Goal: Information Seeking & Learning: Learn about a topic

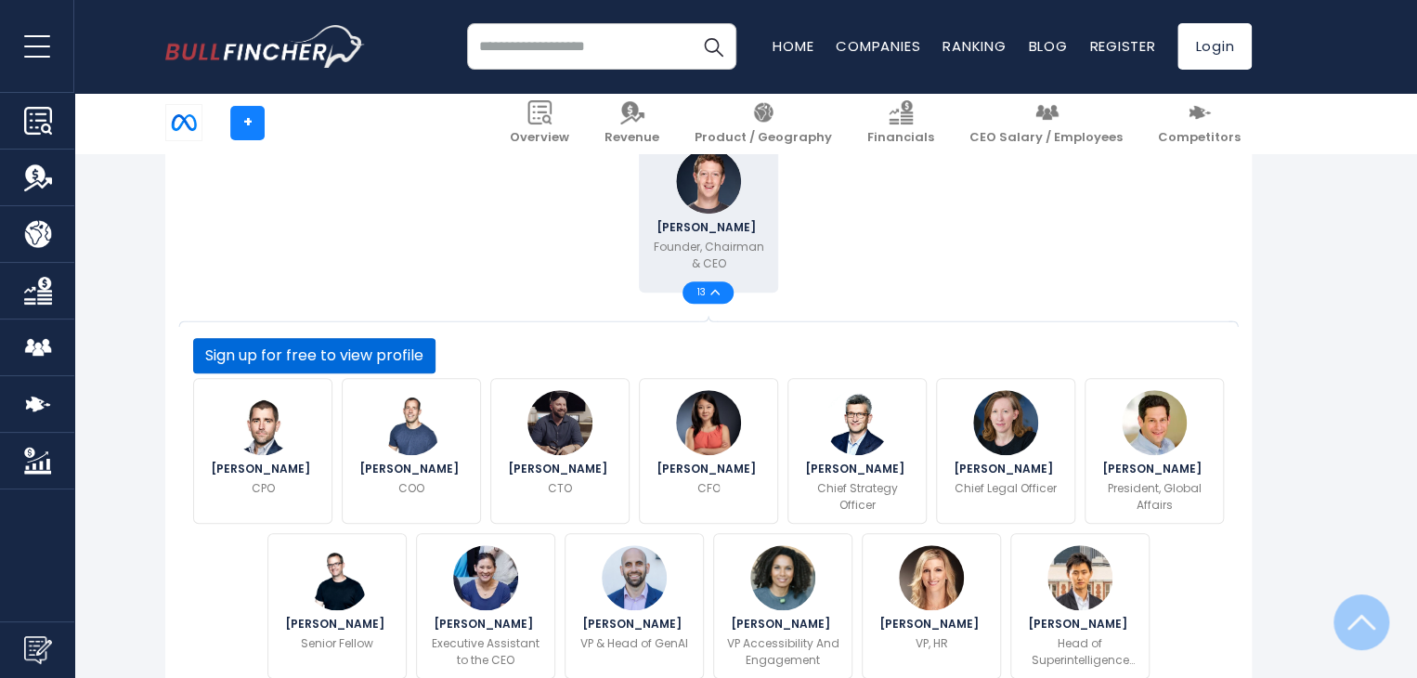
scroll to position [498, 0]
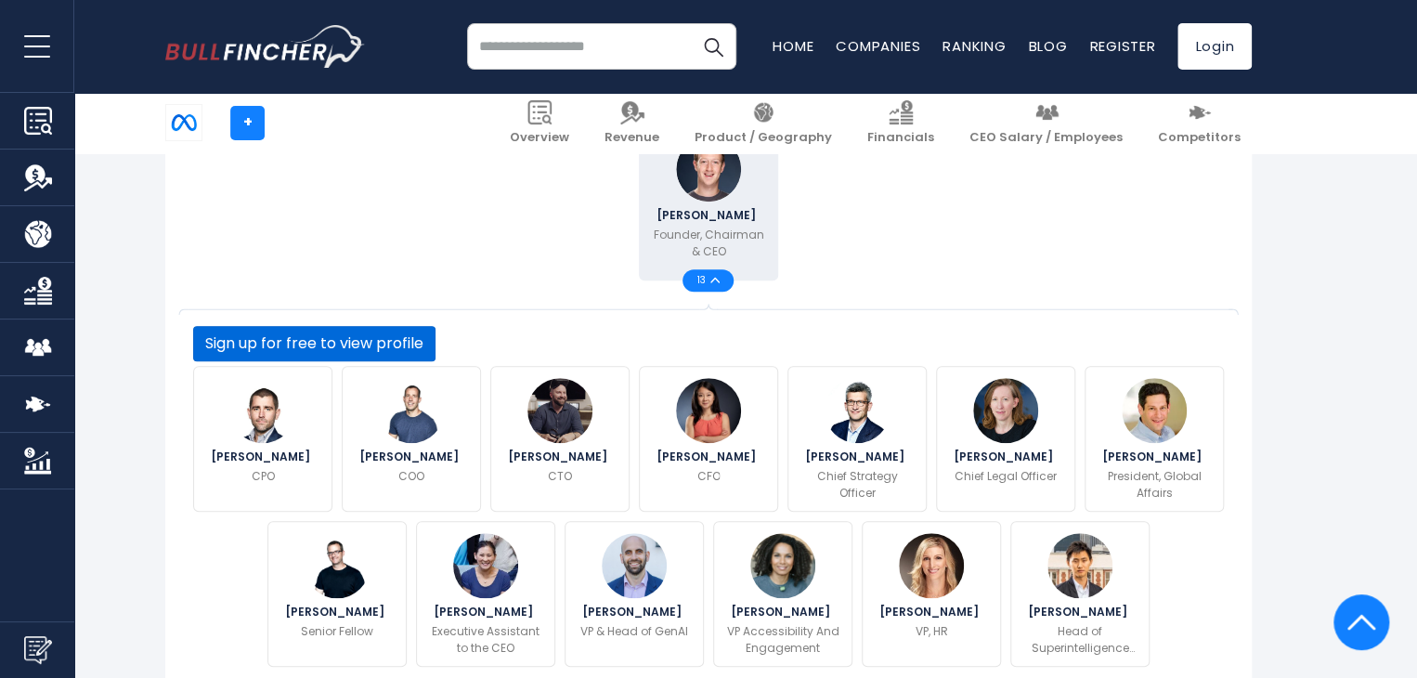
click at [436, 361] on button "Sign up for free to view profile" at bounding box center [314, 343] width 242 height 35
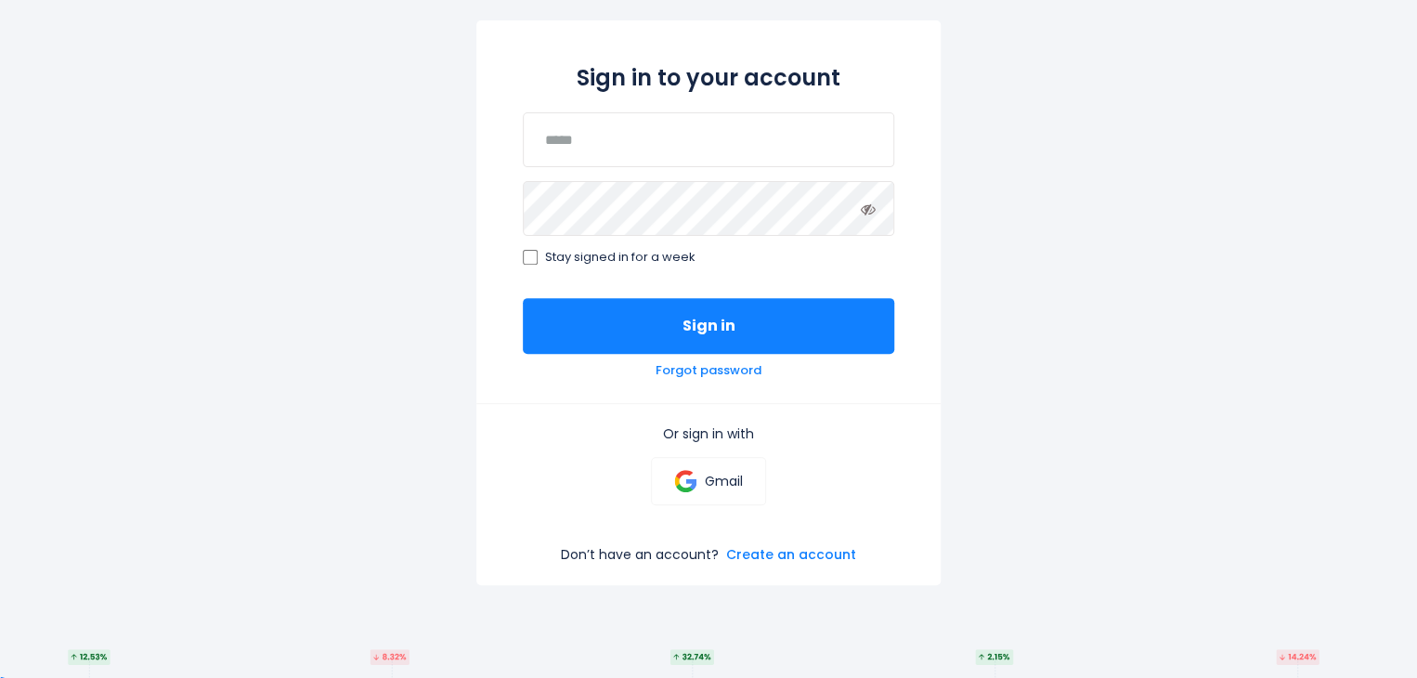
scroll to position [181, 0]
click at [705, 491] on link "Gmail" at bounding box center [708, 480] width 114 height 48
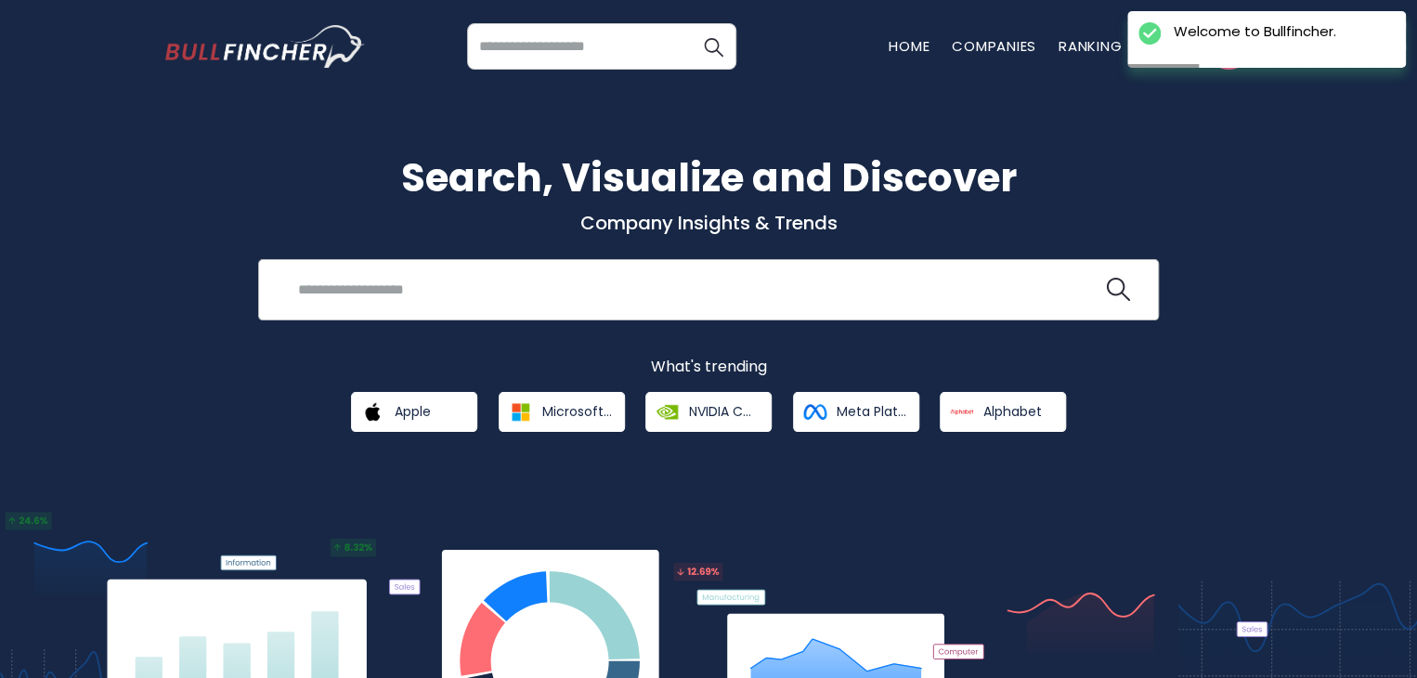
click at [546, 306] on input "search" at bounding box center [694, 289] width 815 height 34
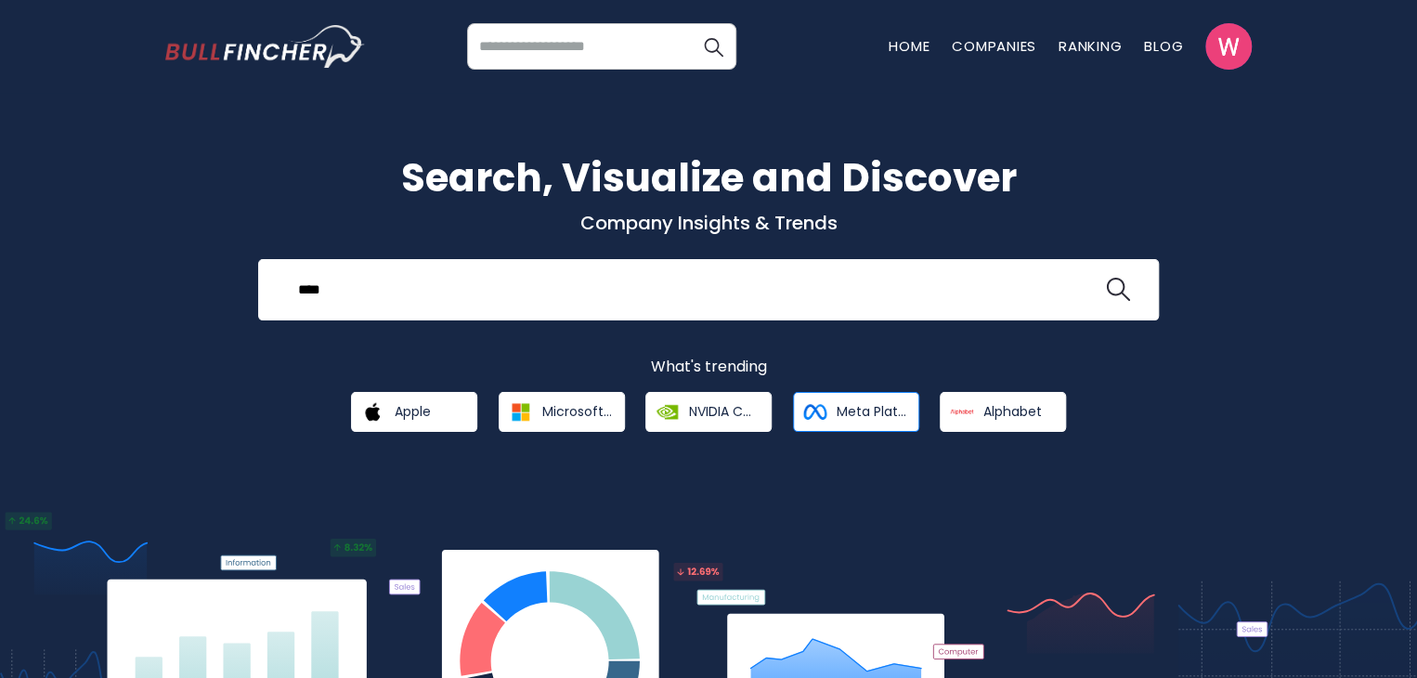
type input "****"
click at [852, 409] on span "Meta Platforms" at bounding box center [872, 411] width 70 height 17
click at [374, 282] on input "****" at bounding box center [694, 289] width 815 height 34
click at [1106, 278] on button at bounding box center [1118, 290] width 24 height 24
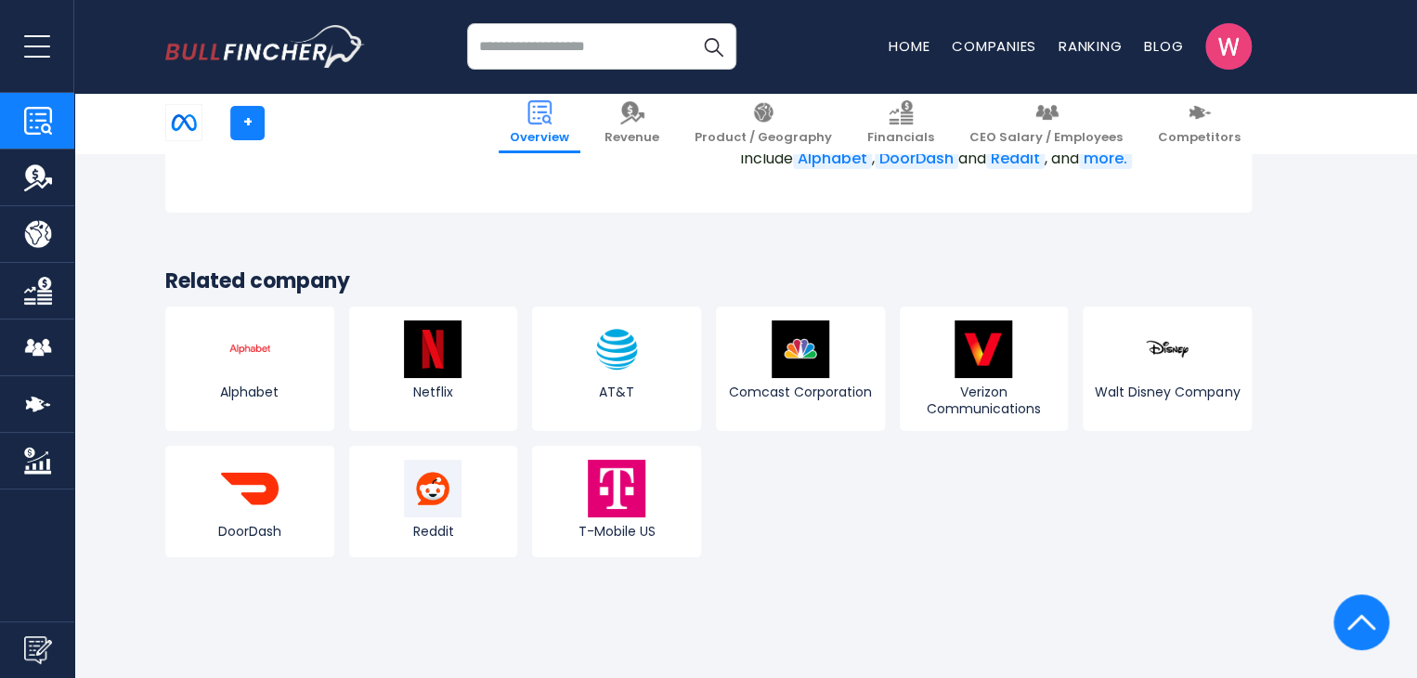
scroll to position [6978, 0]
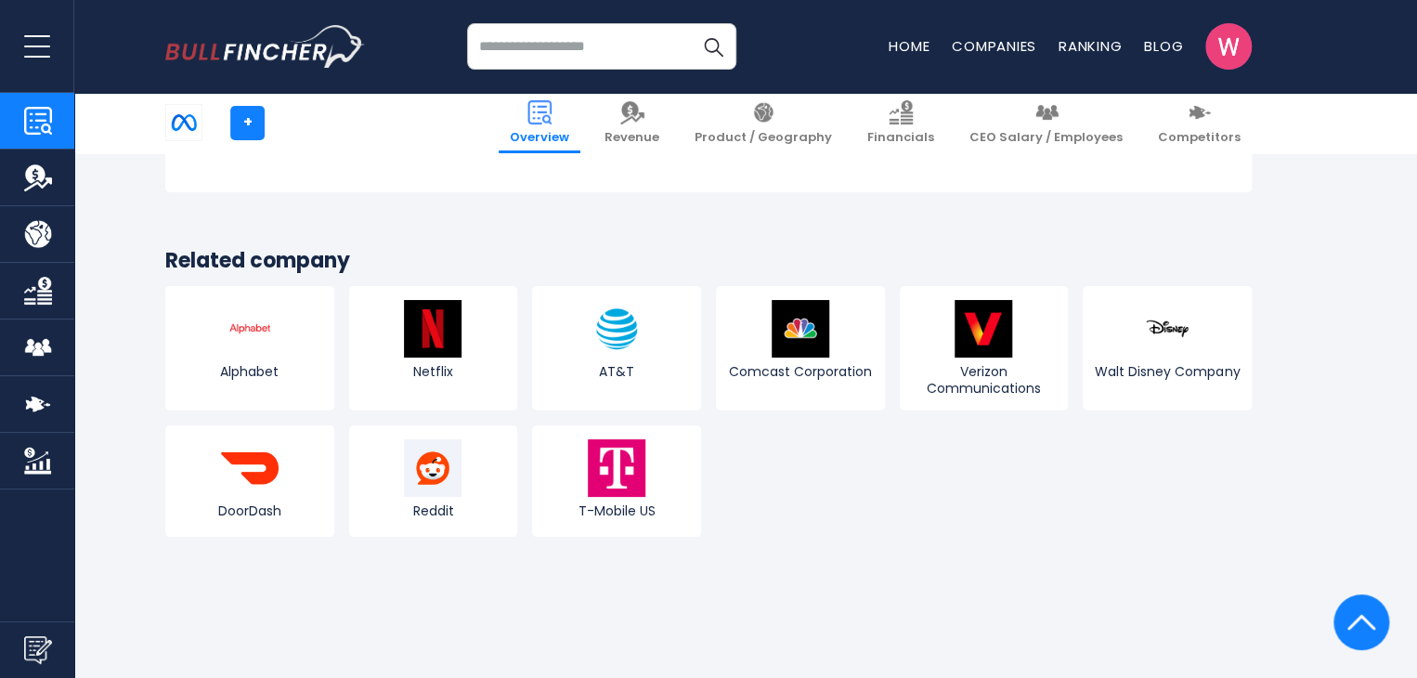
click at [27, 333] on img "Company Employees" at bounding box center [38, 347] width 28 height 28
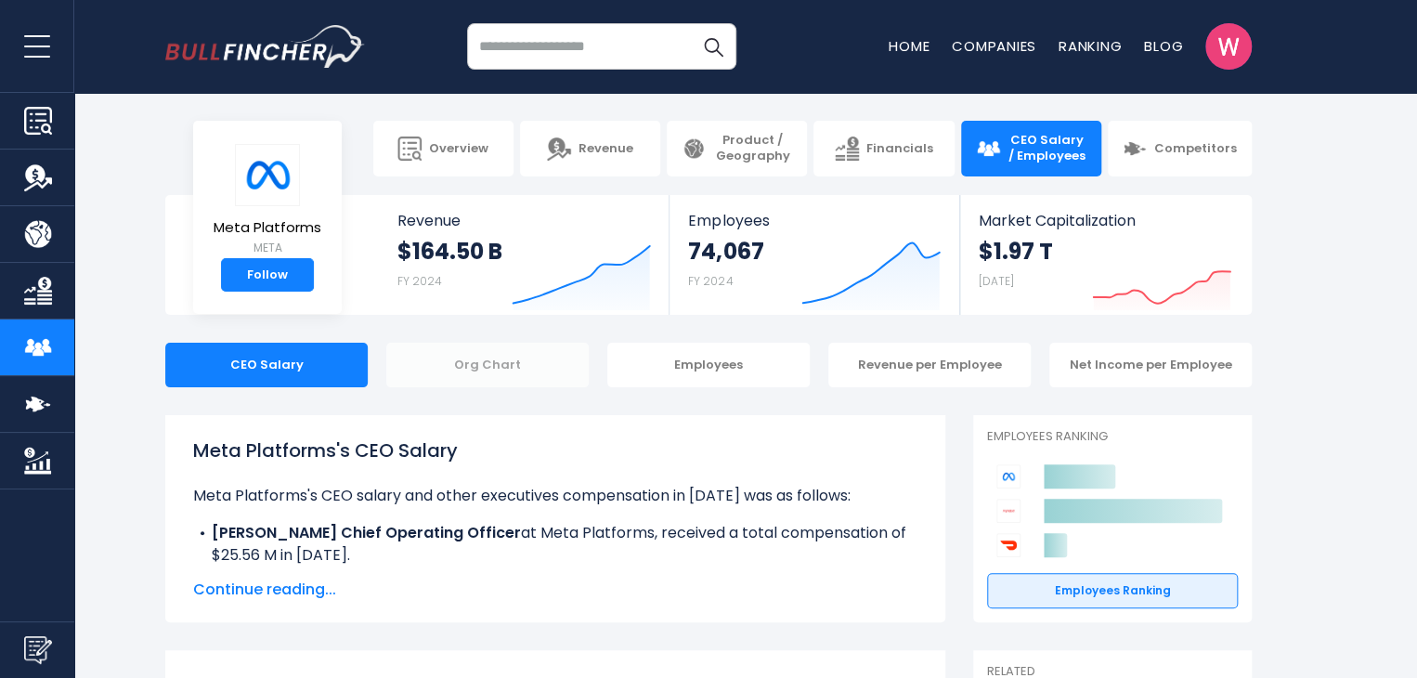
click at [457, 369] on div "Org Chart" at bounding box center [487, 365] width 202 height 45
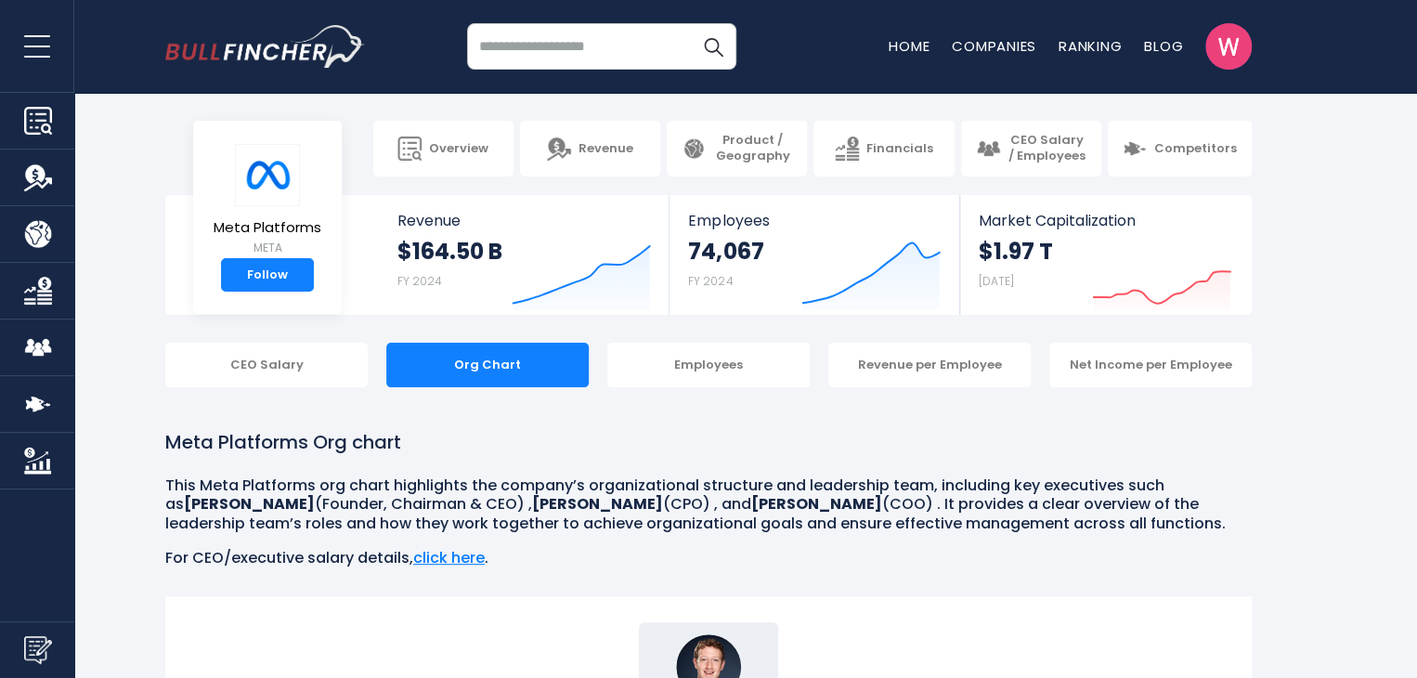
click at [586, 38] on input "search" at bounding box center [601, 46] width 269 height 46
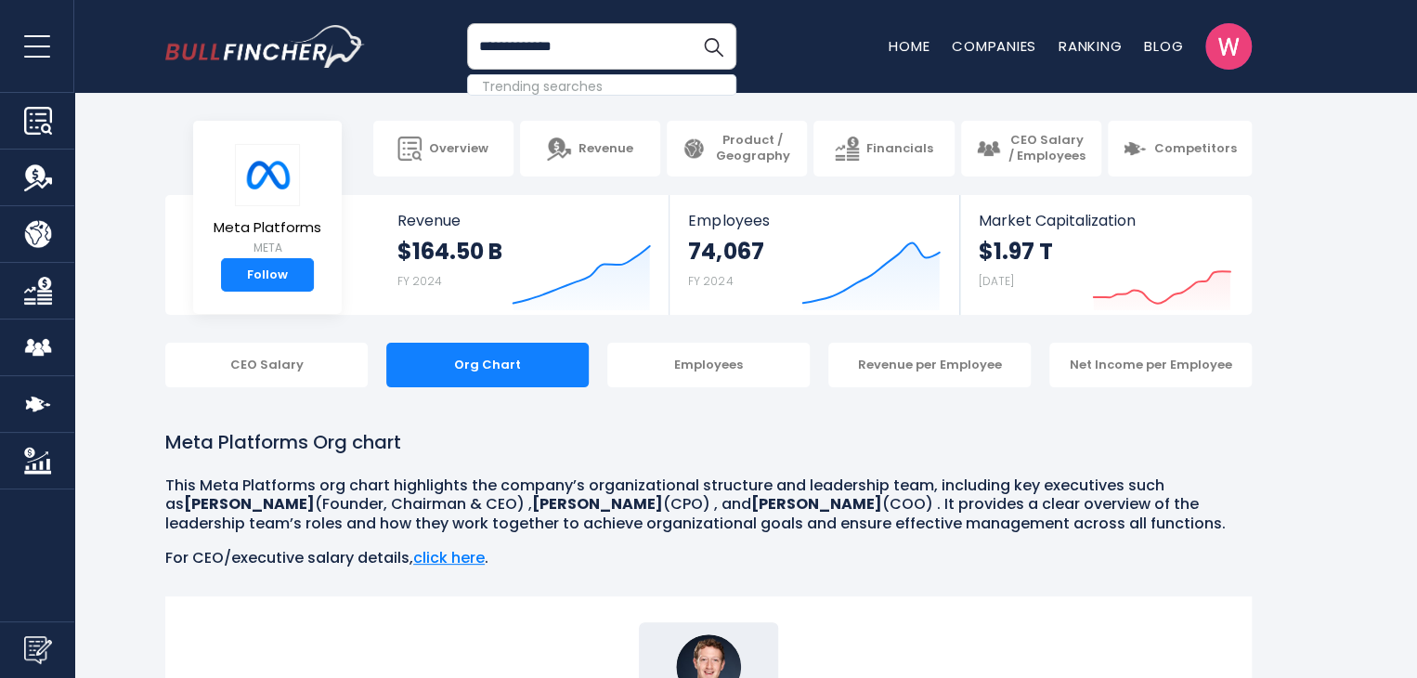
type input "**********"
click at [690, 23] on button "Search" at bounding box center [713, 46] width 46 height 46
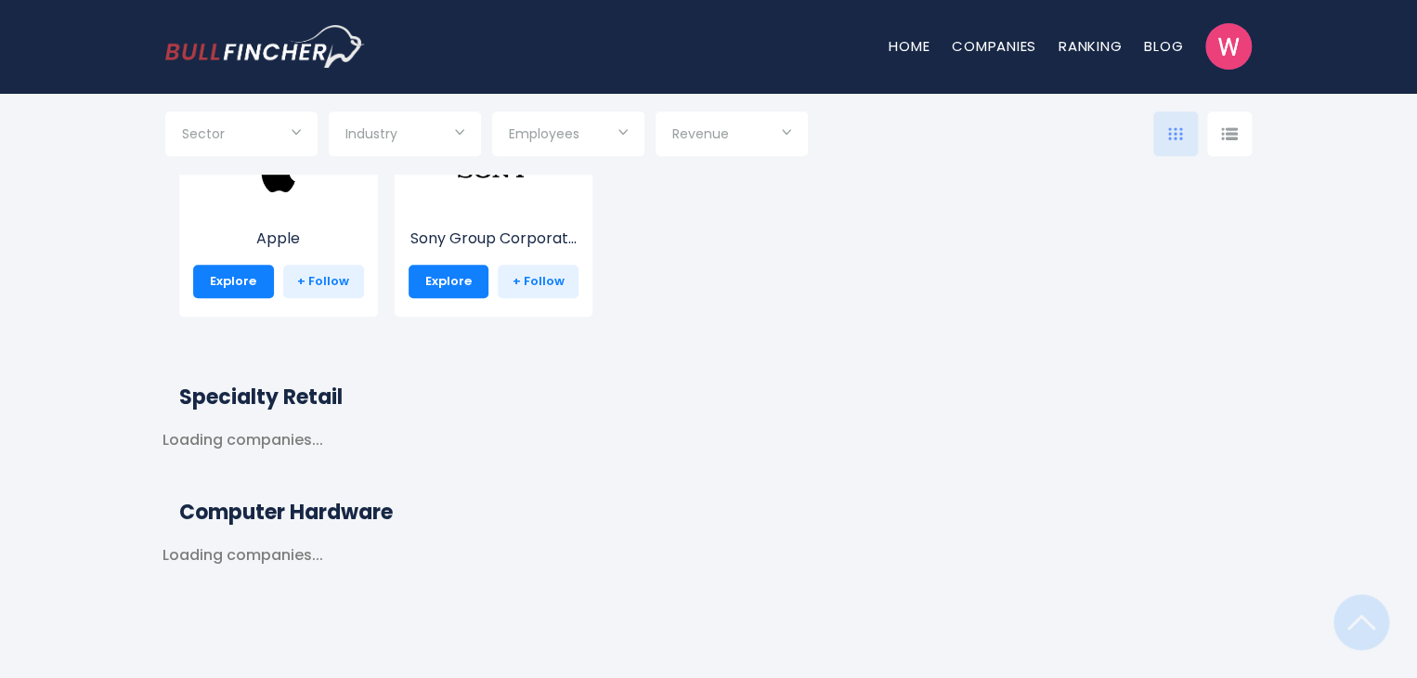
scroll to position [501, 0]
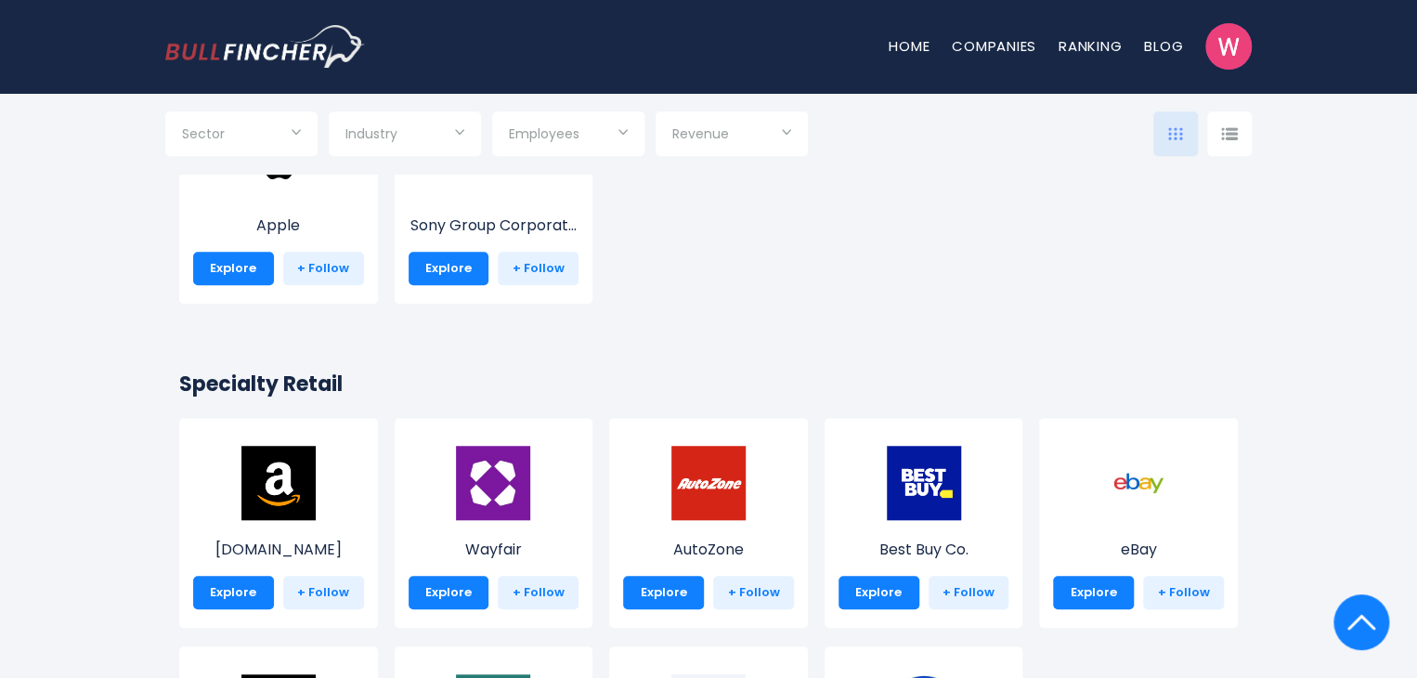
click at [568, 153] on div "Employees" at bounding box center [568, 133] width 152 height 45
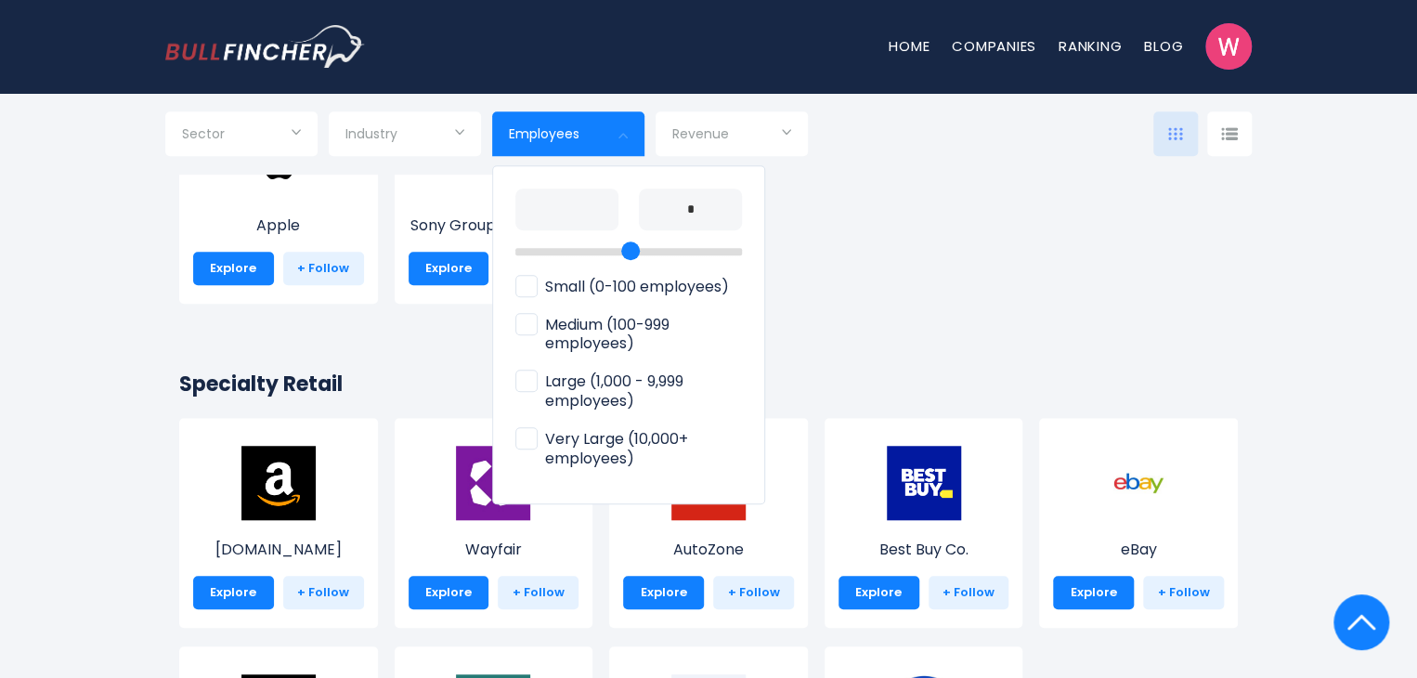
click at [817, 299] on div at bounding box center [708, 339] width 1417 height 678
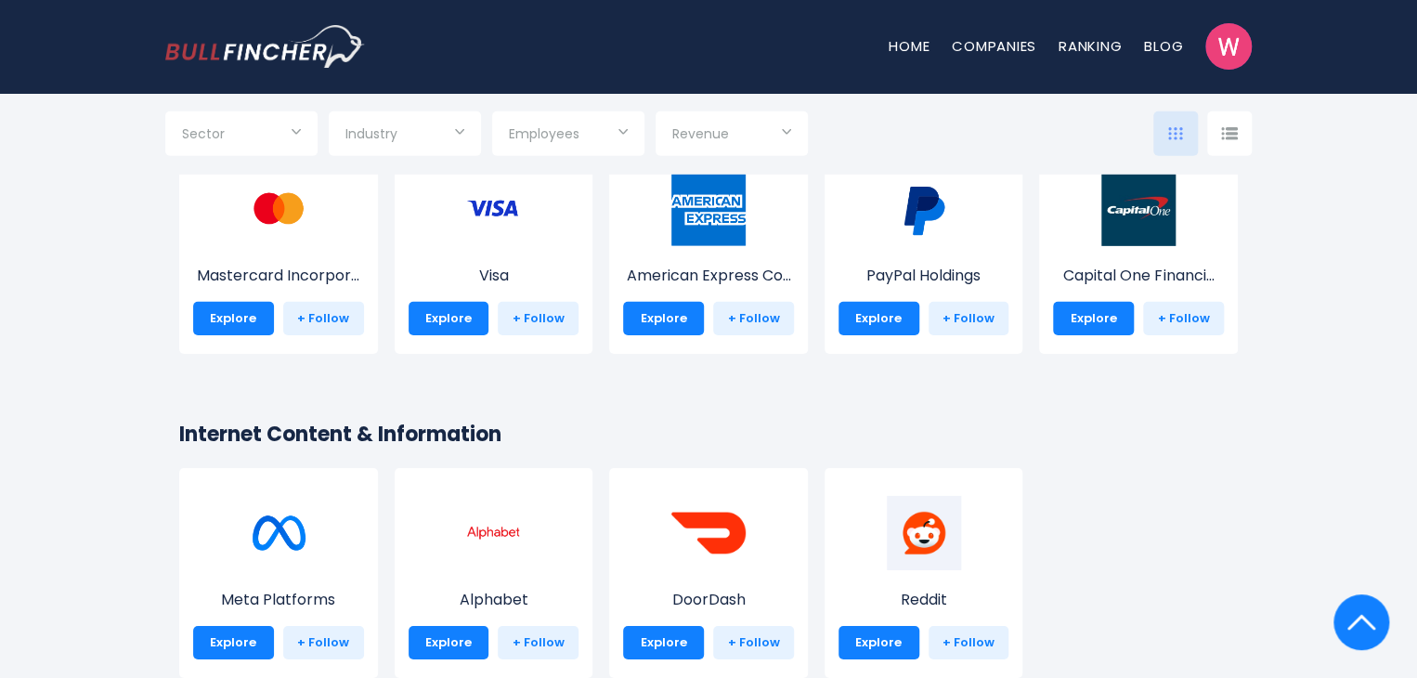
scroll to position [2782, 0]
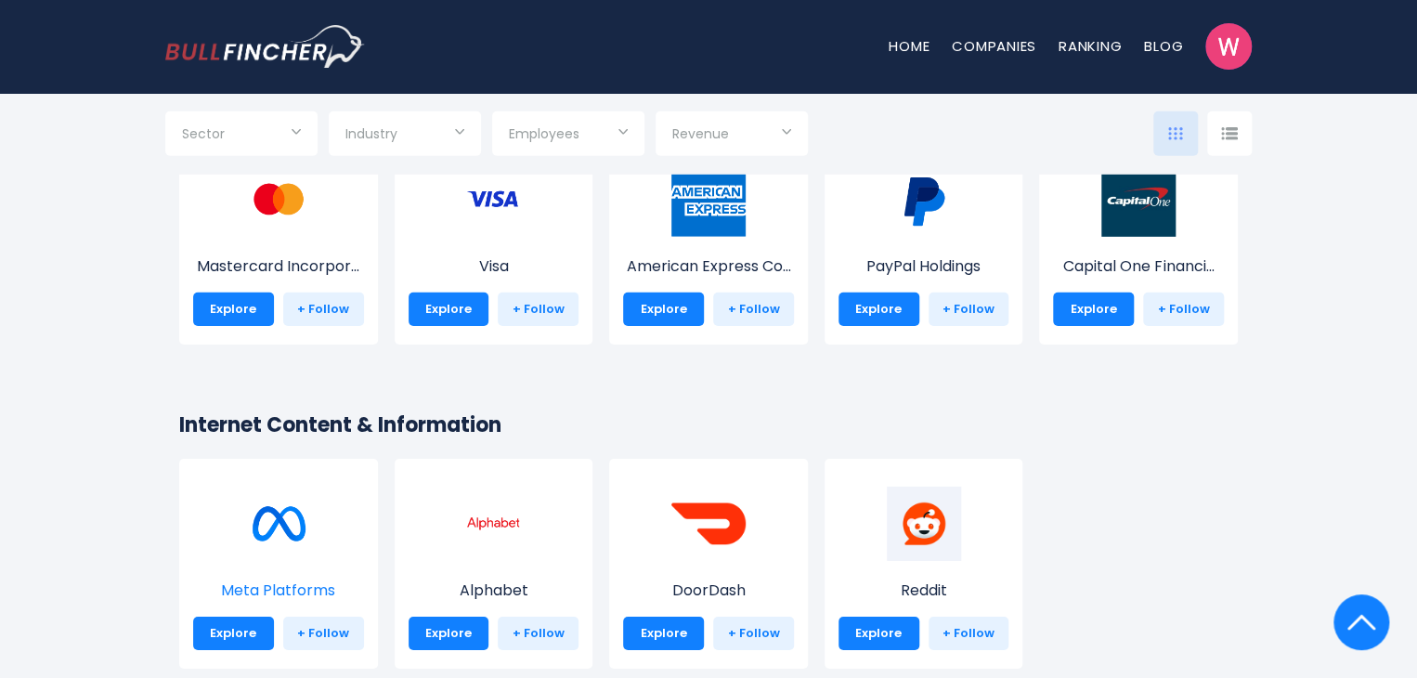
click at [253, 531] on img at bounding box center [278, 524] width 74 height 74
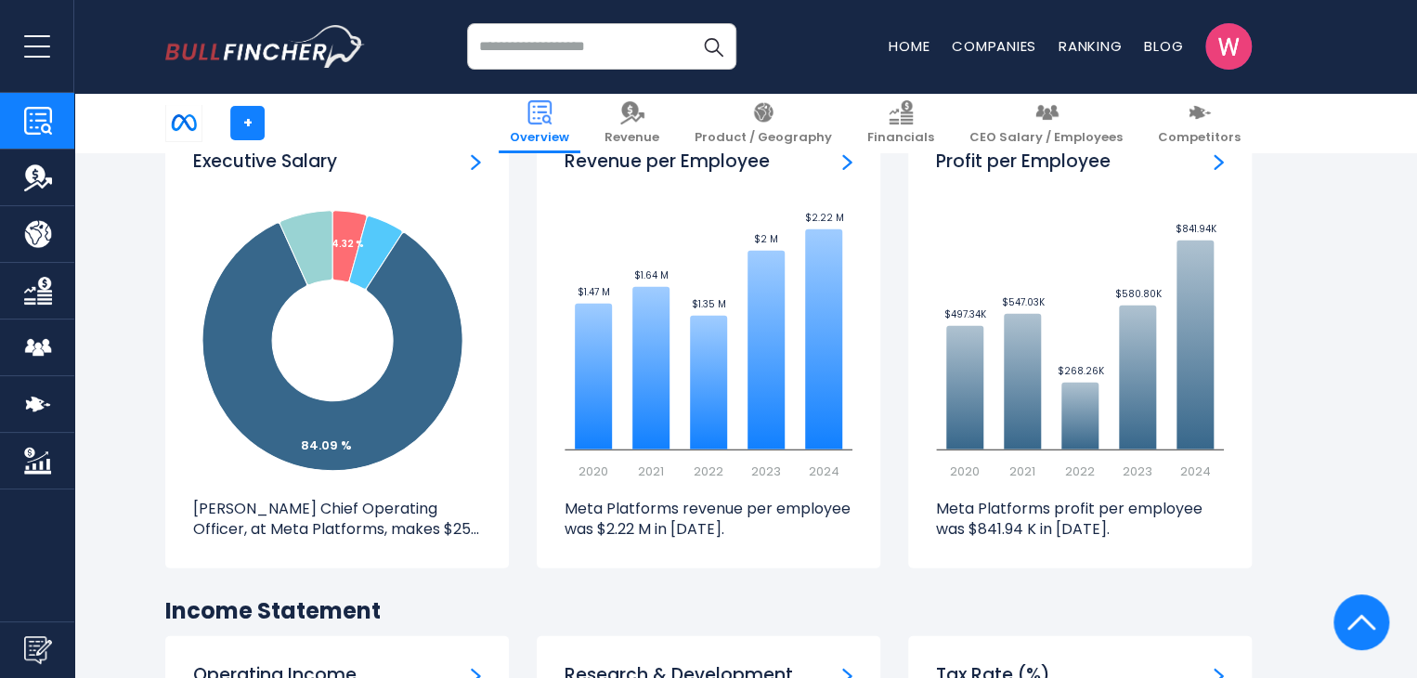
scroll to position [2272, 0]
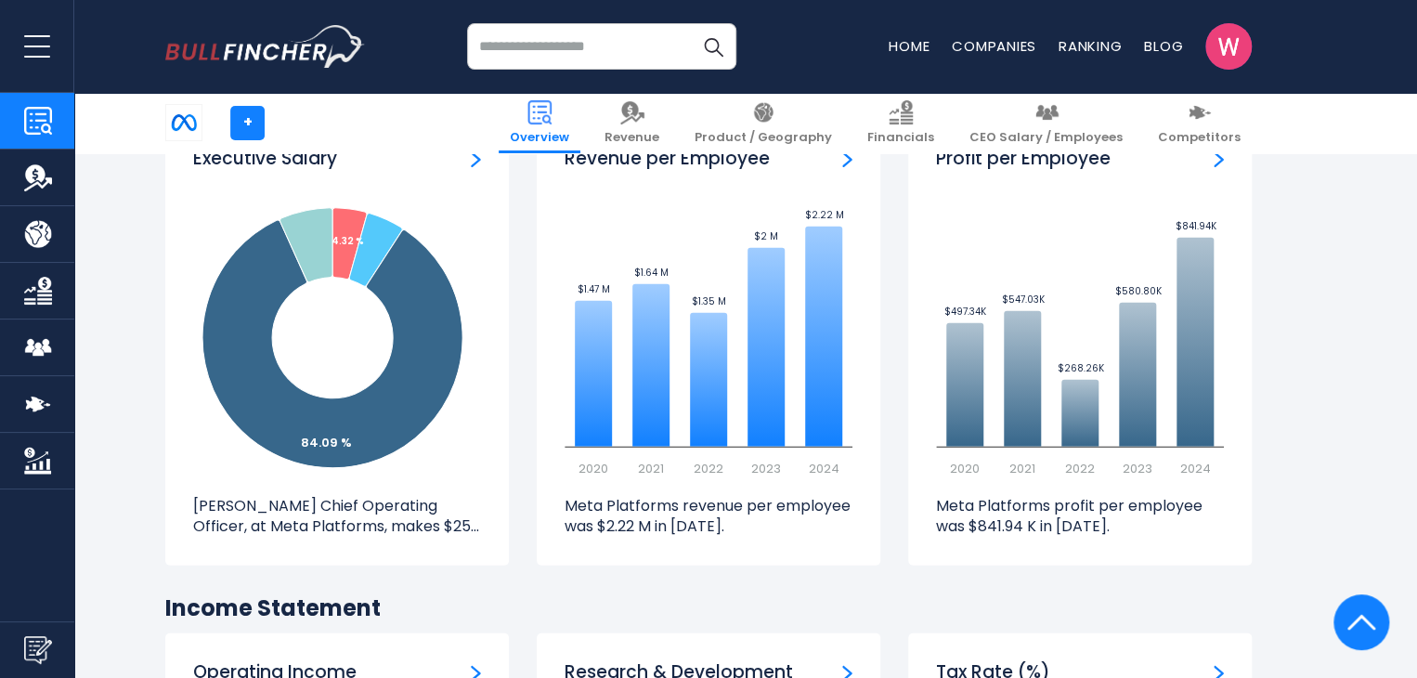
click at [32, 348] on img "Company Employees" at bounding box center [38, 347] width 28 height 28
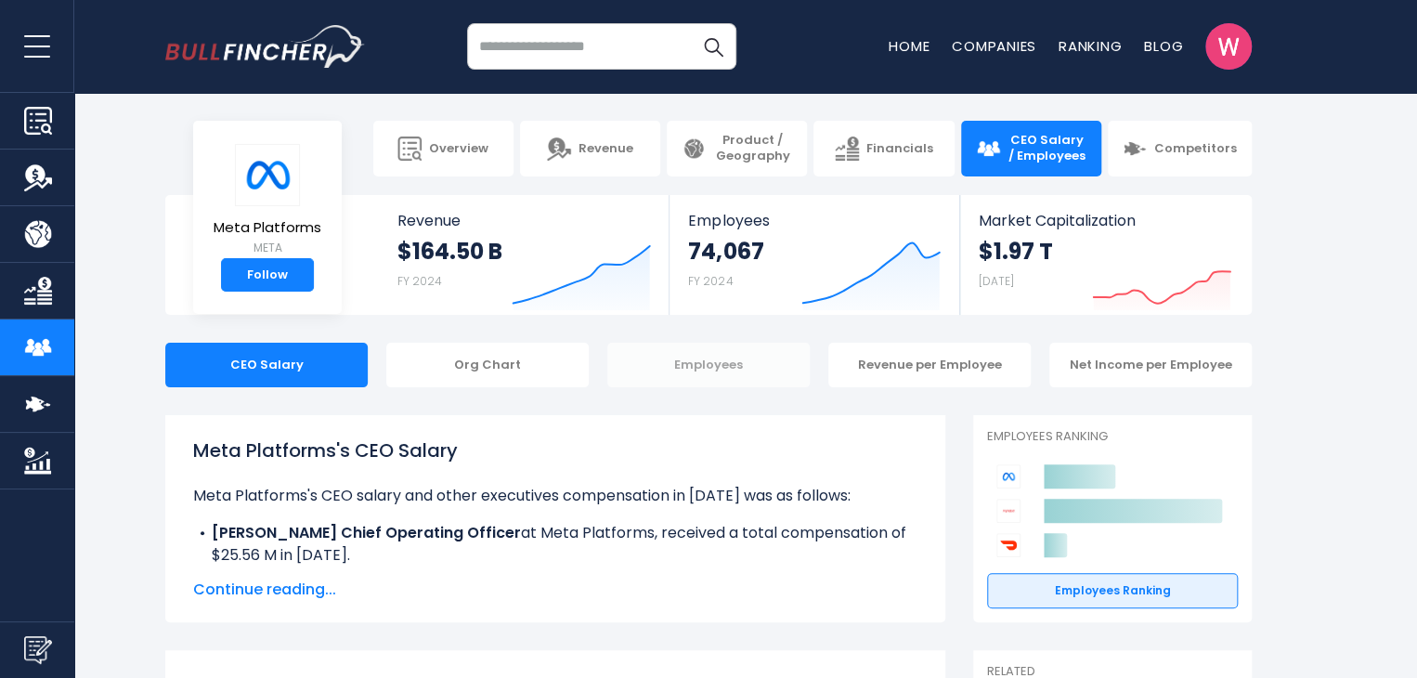
click at [721, 351] on div "Employees" at bounding box center [708, 365] width 202 height 45
